Goal: Check status: Check status

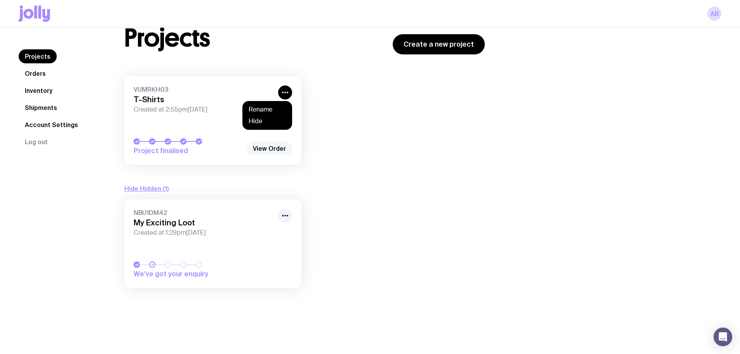
click at [270, 148] on link "View Order" at bounding box center [269, 148] width 45 height 14
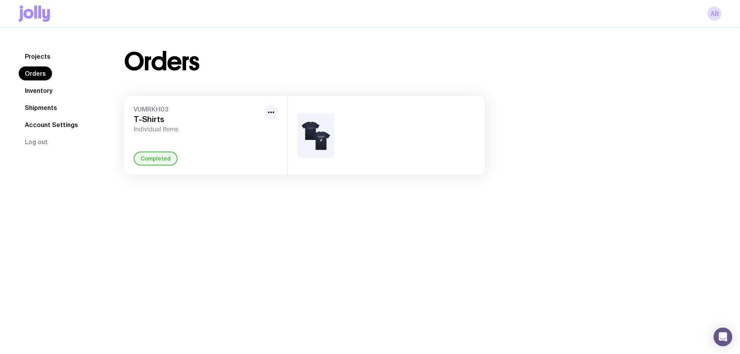
click at [315, 132] on img at bounding box center [315, 135] width 37 height 45
click at [275, 111] on icon "button" at bounding box center [270, 112] width 9 height 9
click at [40, 106] on link "Shipments" at bounding box center [41, 108] width 45 height 14
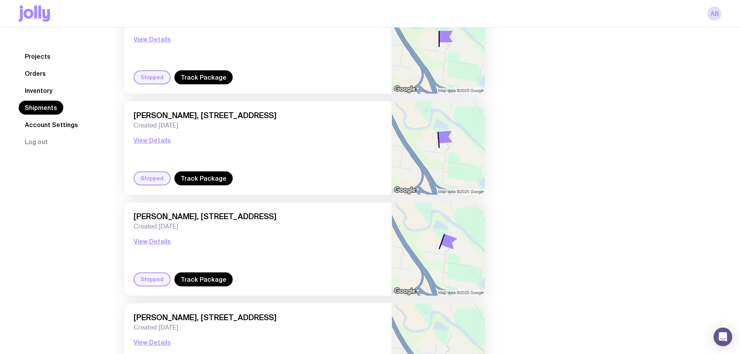
scroll to position [168, 0]
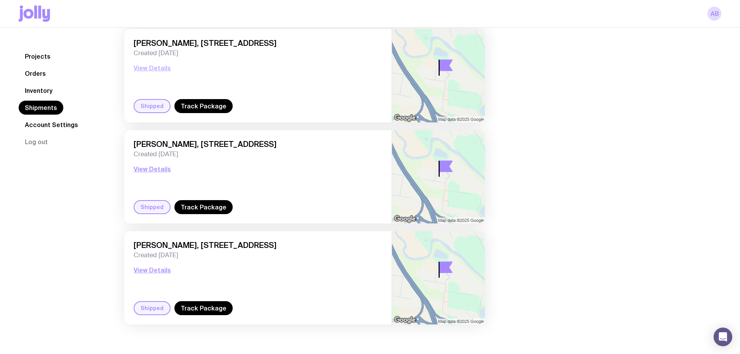
click at [150, 68] on button "View Details" at bounding box center [152, 67] width 37 height 9
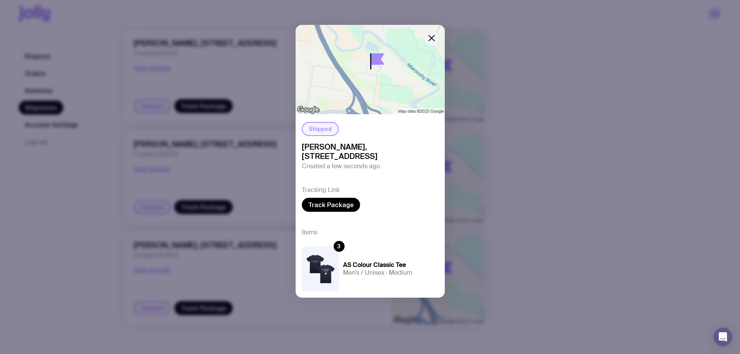
click at [321, 266] on img at bounding box center [320, 268] width 37 height 45
click at [331, 271] on img at bounding box center [320, 268] width 37 height 45
click at [581, 219] on div "Shipped [PERSON_NAME], [STREET_ADDRESS] Created a few seconds ago Tracking Link…" at bounding box center [370, 177] width 740 height 354
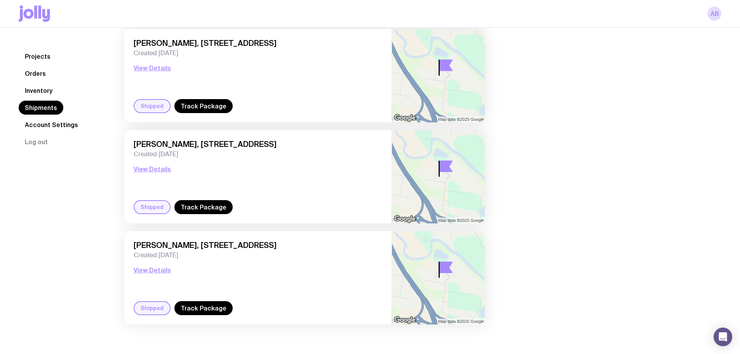
click at [44, 90] on link "Inventory" at bounding box center [39, 90] width 40 height 14
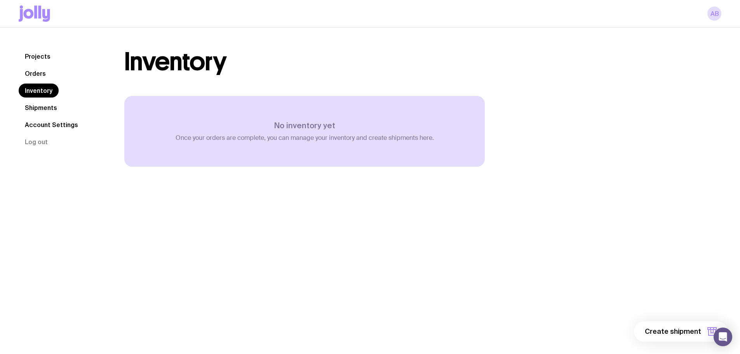
click at [27, 76] on link "Orders" at bounding box center [35, 73] width 33 height 14
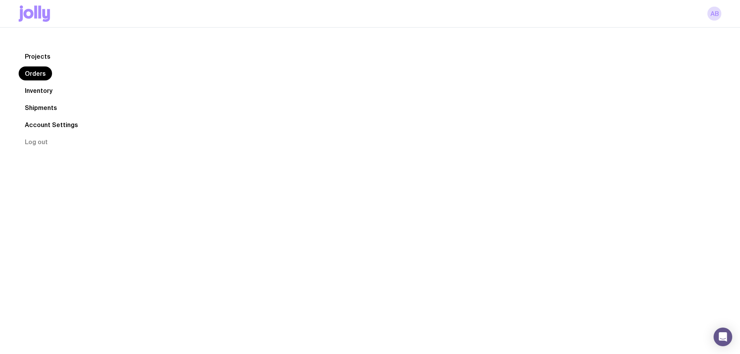
click at [27, 76] on link "Orders" at bounding box center [35, 73] width 33 height 14
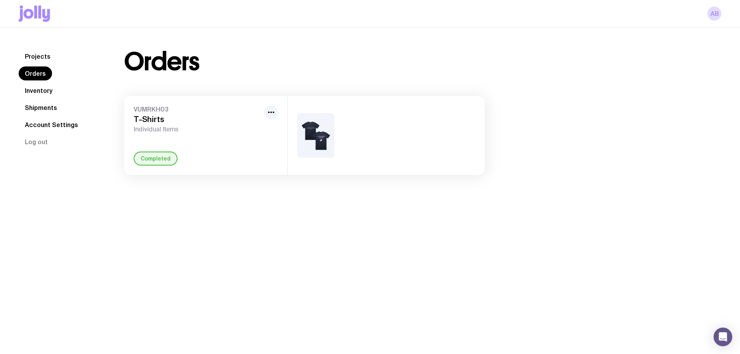
click at [327, 129] on img at bounding box center [315, 135] width 37 height 45
click at [32, 50] on link "Projects" at bounding box center [38, 56] width 38 height 14
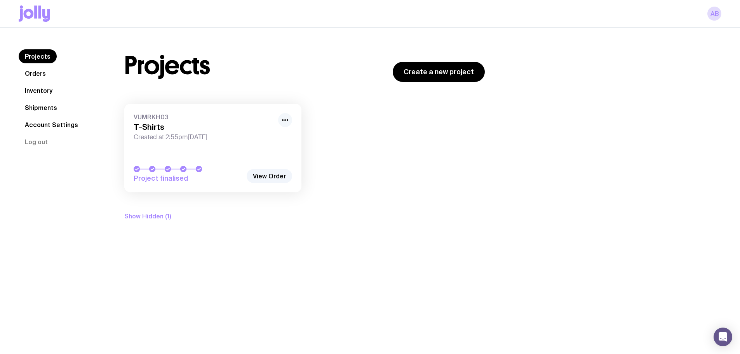
click at [286, 117] on icon "button" at bounding box center [284, 119] width 9 height 9
click at [268, 176] on link "View Order" at bounding box center [269, 176] width 45 height 14
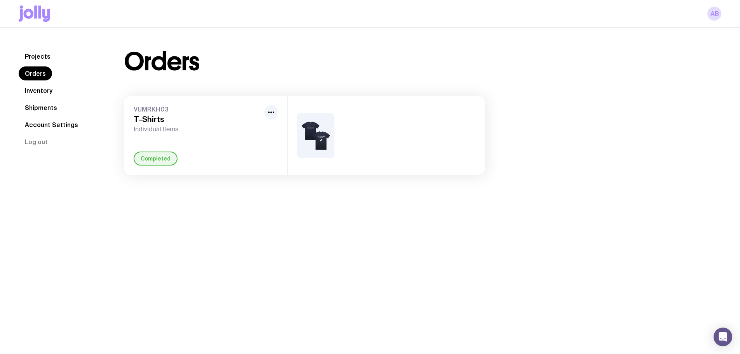
drag, startPoint x: 312, startPoint y: 121, endPoint x: 315, endPoint y: 129, distance: 8.5
click at [312, 120] on img at bounding box center [315, 135] width 37 height 45
click at [318, 133] on img at bounding box center [315, 135] width 37 height 45
click at [318, 134] on img at bounding box center [315, 135] width 37 height 45
click at [33, 96] on link "Inventory" at bounding box center [39, 90] width 40 height 14
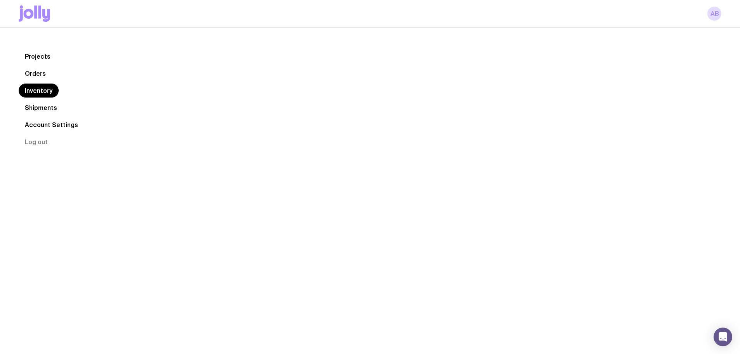
click at [47, 125] on link "Account Settings" at bounding box center [52, 125] width 66 height 14
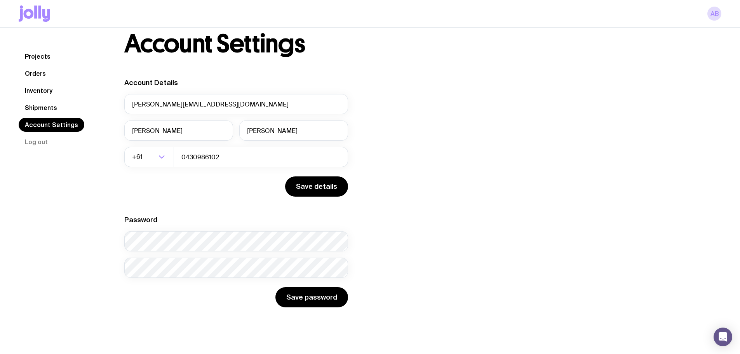
scroll to position [28, 0]
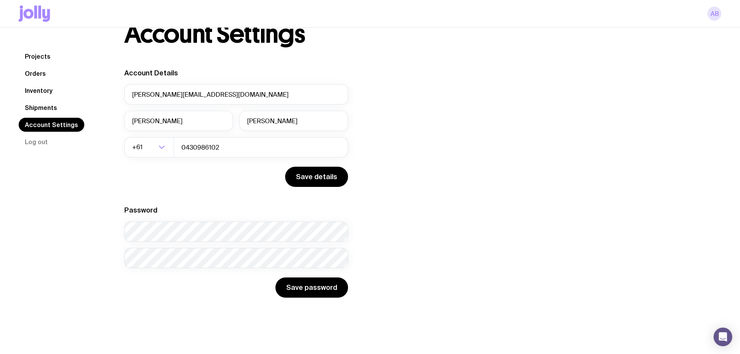
click at [710, 16] on link "AB" at bounding box center [714, 14] width 14 height 14
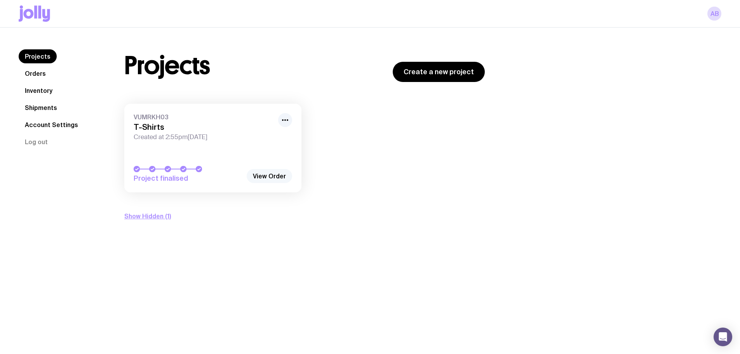
click at [270, 175] on link "View Order" at bounding box center [269, 176] width 45 height 14
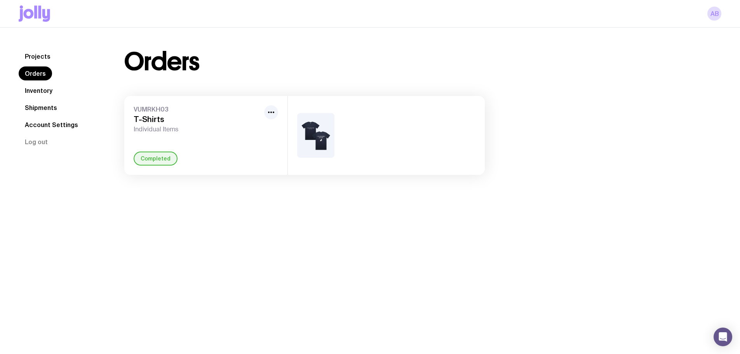
click at [314, 142] on img at bounding box center [315, 135] width 37 height 45
click at [278, 110] on div "VUMRKH03 T-Shirts Individual Items Completed" at bounding box center [205, 135] width 163 height 79
click at [270, 112] on icon "button" at bounding box center [270, 112] width 9 height 9
click at [186, 122] on h3 "T-Shirts" at bounding box center [197, 119] width 127 height 9
